Goal: Information Seeking & Learning: Learn about a topic

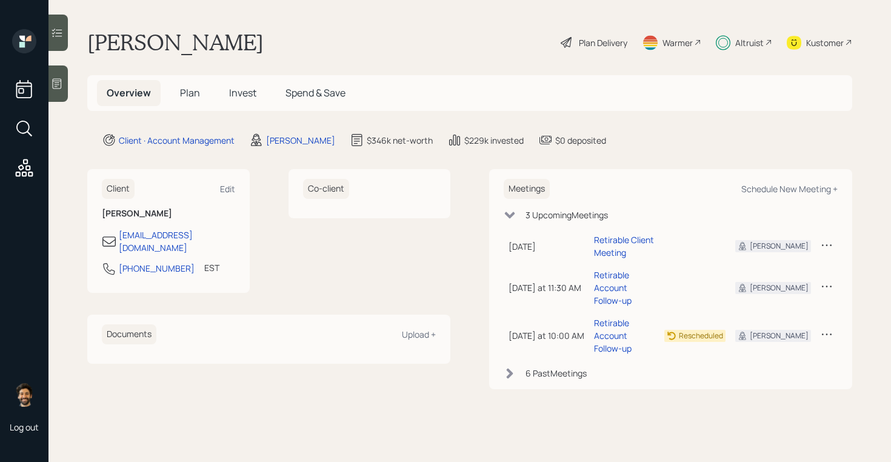
click at [240, 92] on span "Invest" at bounding box center [242, 92] width 27 height 13
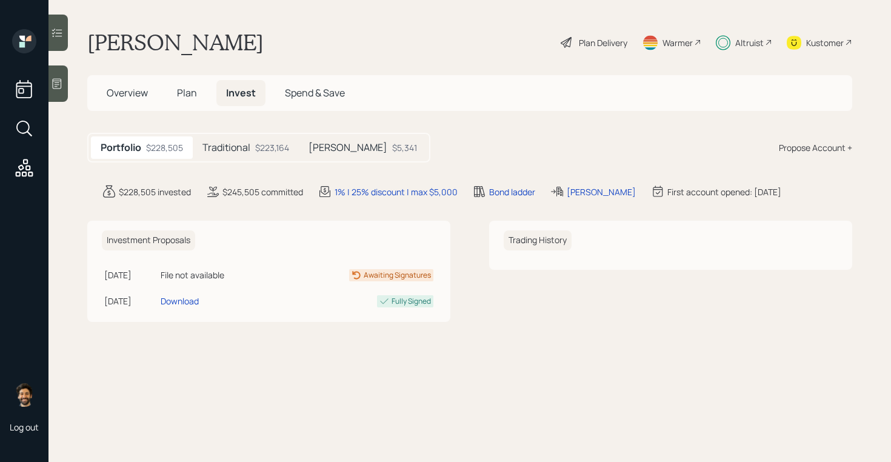
click at [232, 150] on h5 "Traditional" at bounding box center [227, 148] width 48 height 12
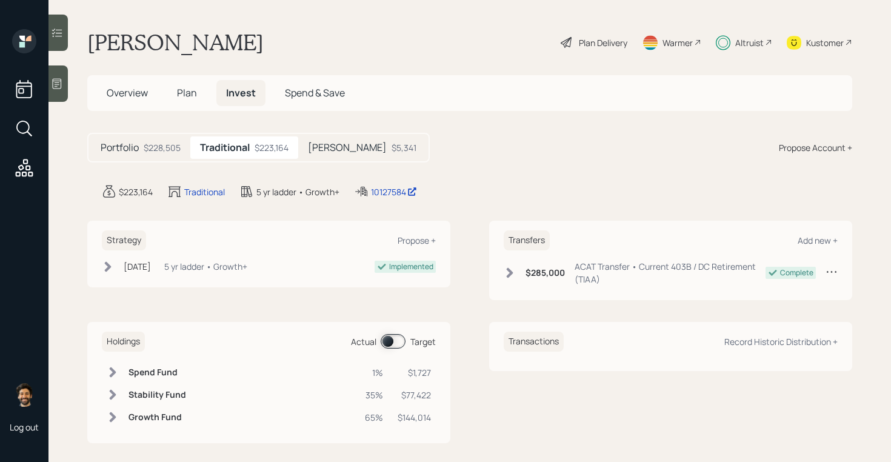
click at [520, 267] on div "$285,000 ACAT Transfer • Current 403B / DC Retirement (TIAA)" at bounding box center [635, 272] width 262 height 25
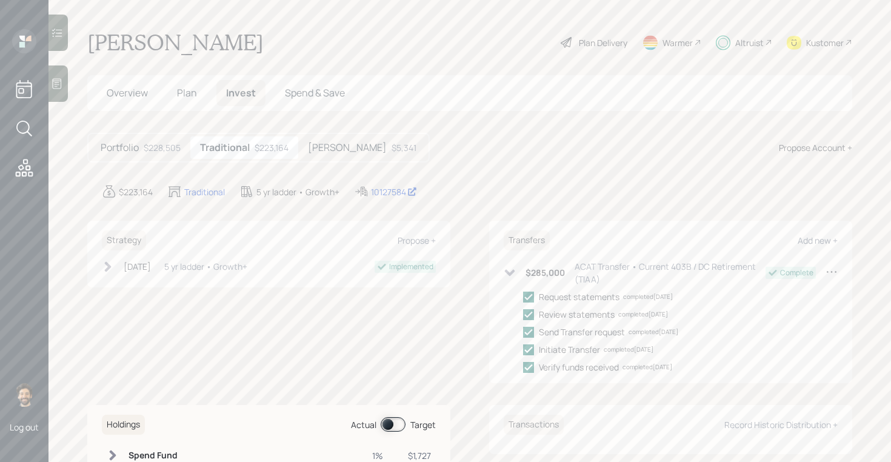
click at [354, 154] on div "[PERSON_NAME] $5,341" at bounding box center [362, 147] width 128 height 22
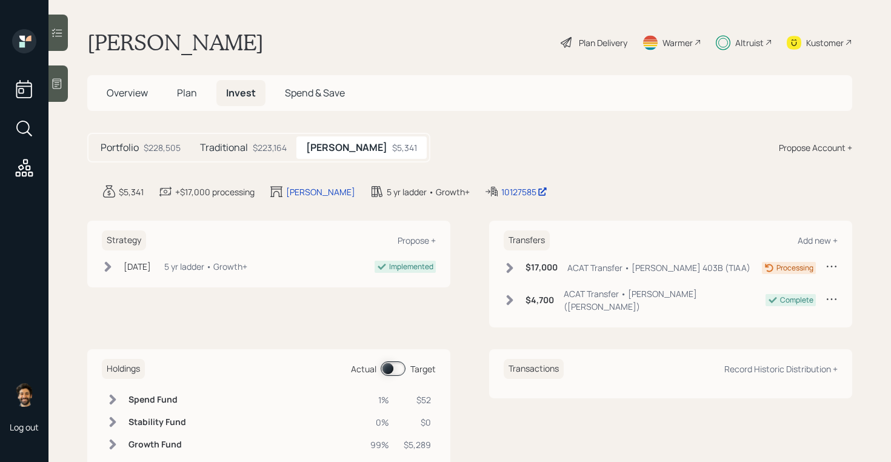
click at [511, 270] on icon at bounding box center [510, 268] width 7 height 10
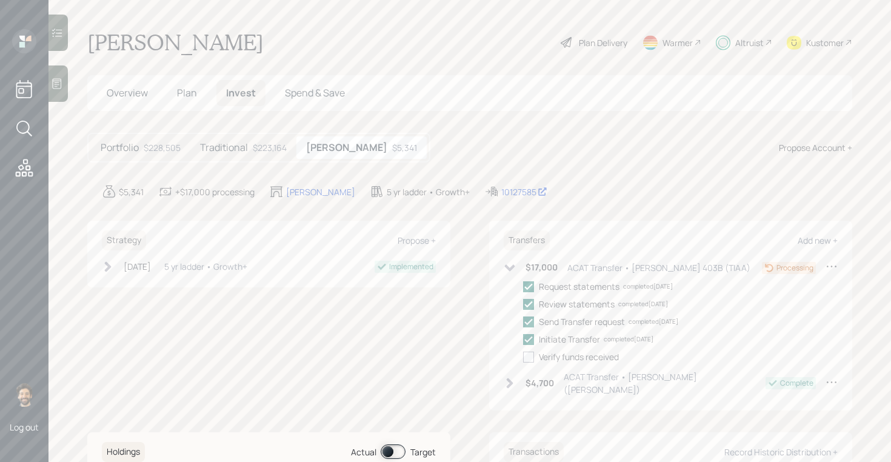
click at [511, 270] on icon at bounding box center [510, 267] width 10 height 7
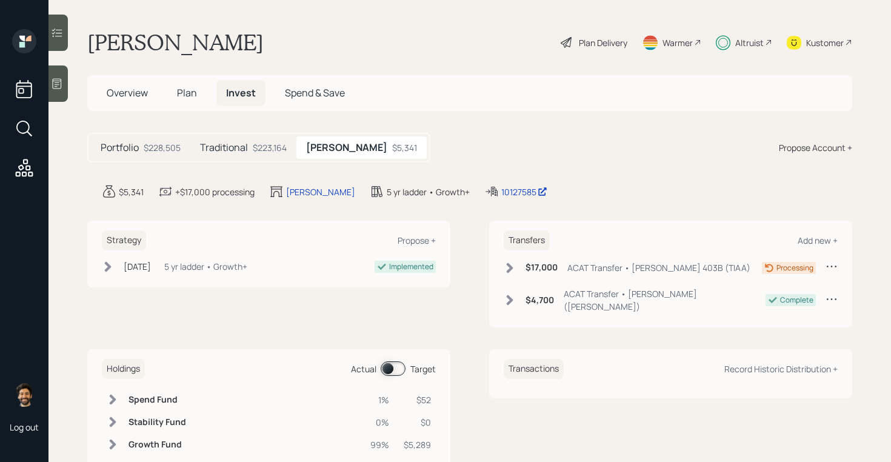
click at [257, 150] on div "$223,164" at bounding box center [270, 147] width 34 height 13
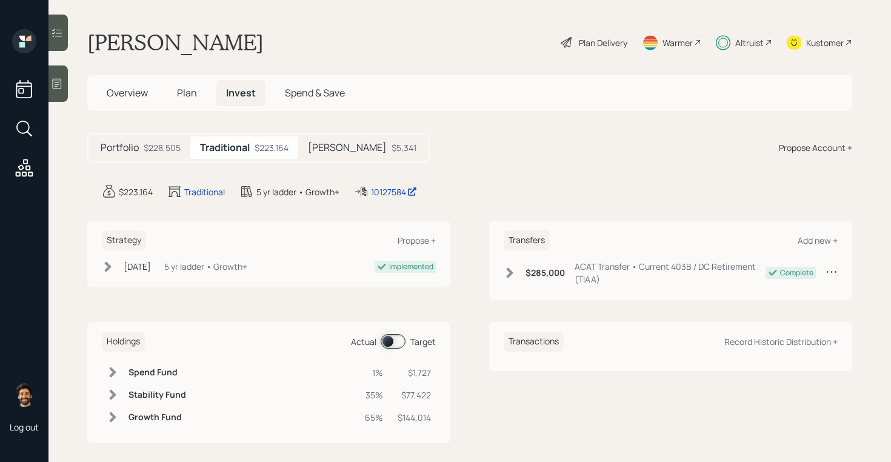
click at [324, 142] on h5 "[PERSON_NAME]" at bounding box center [347, 148] width 79 height 12
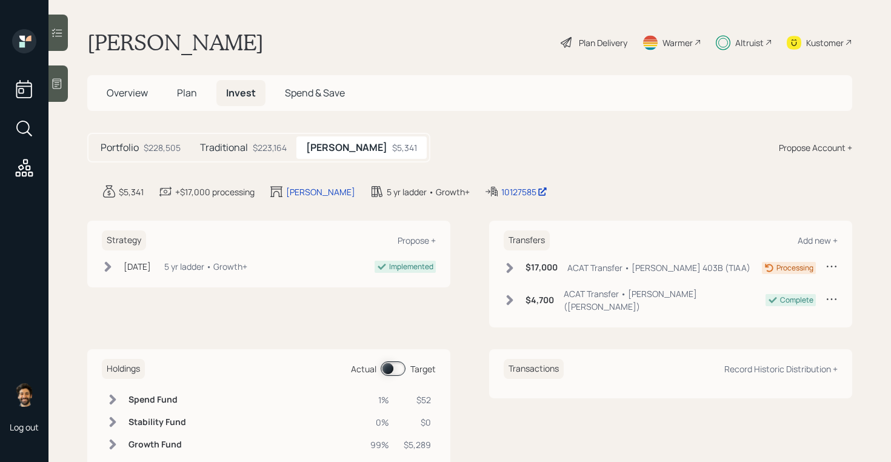
click at [258, 147] on div "$223,164" at bounding box center [270, 147] width 34 height 13
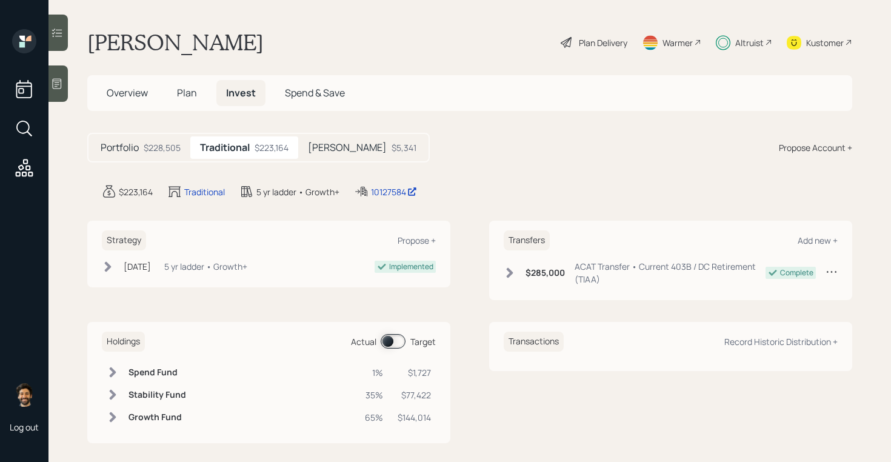
click at [326, 158] on div "[PERSON_NAME] $5,341" at bounding box center [362, 147] width 128 height 22
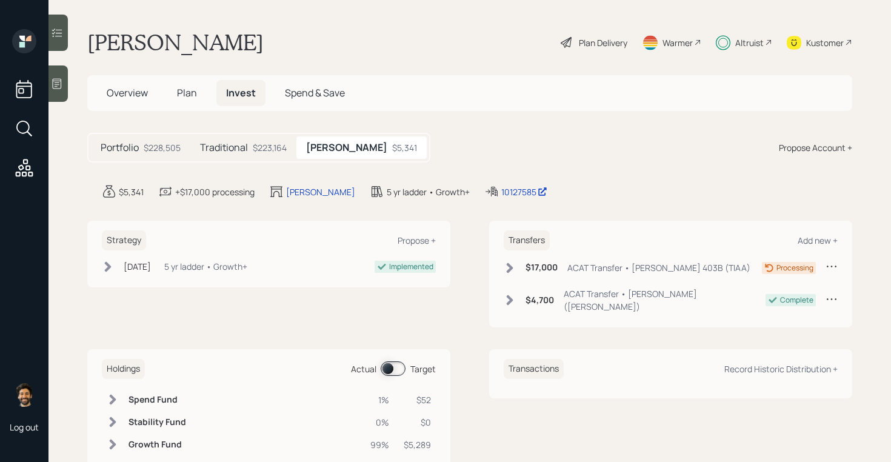
click at [263, 152] on div "$223,164" at bounding box center [270, 147] width 34 height 13
